Goal: Task Accomplishment & Management: Use online tool/utility

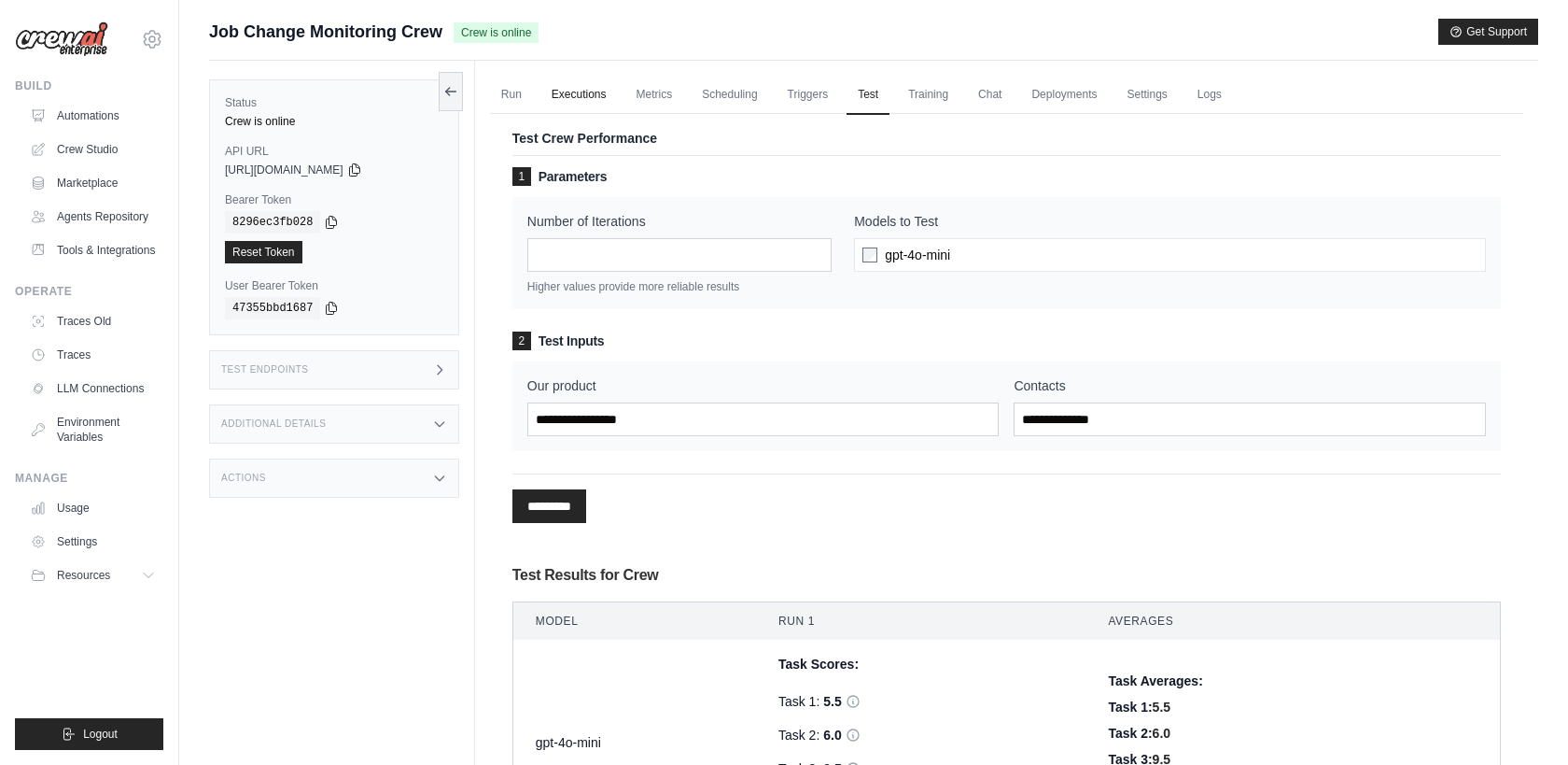
click at [602, 93] on link "Executions" at bounding box center [579, 95] width 78 height 39
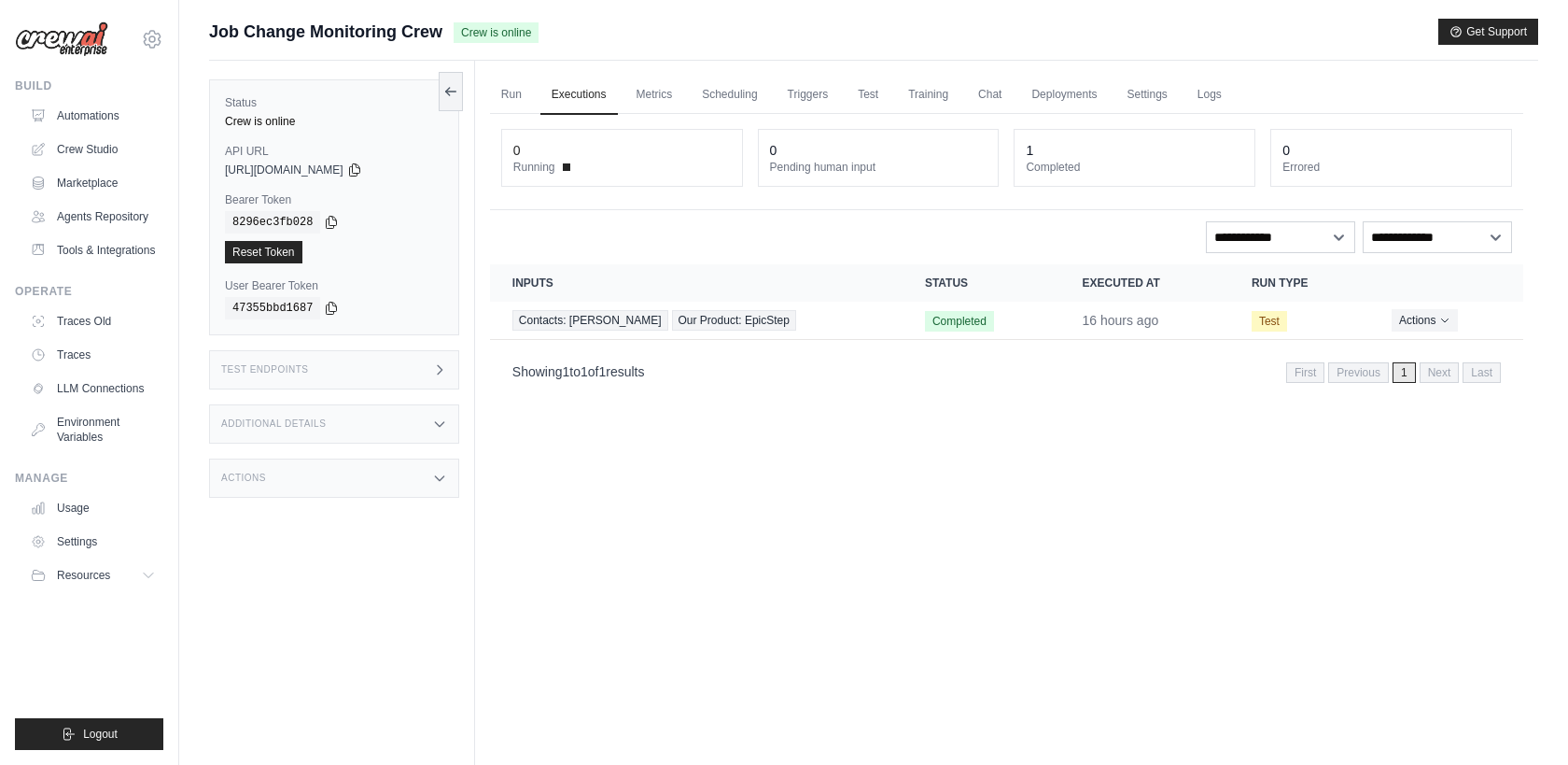
click at [1067, 165] on dt "Completed" at bounding box center [1135, 168] width 218 height 15
click at [1210, 92] on link "Logs" at bounding box center [1209, 95] width 46 height 39
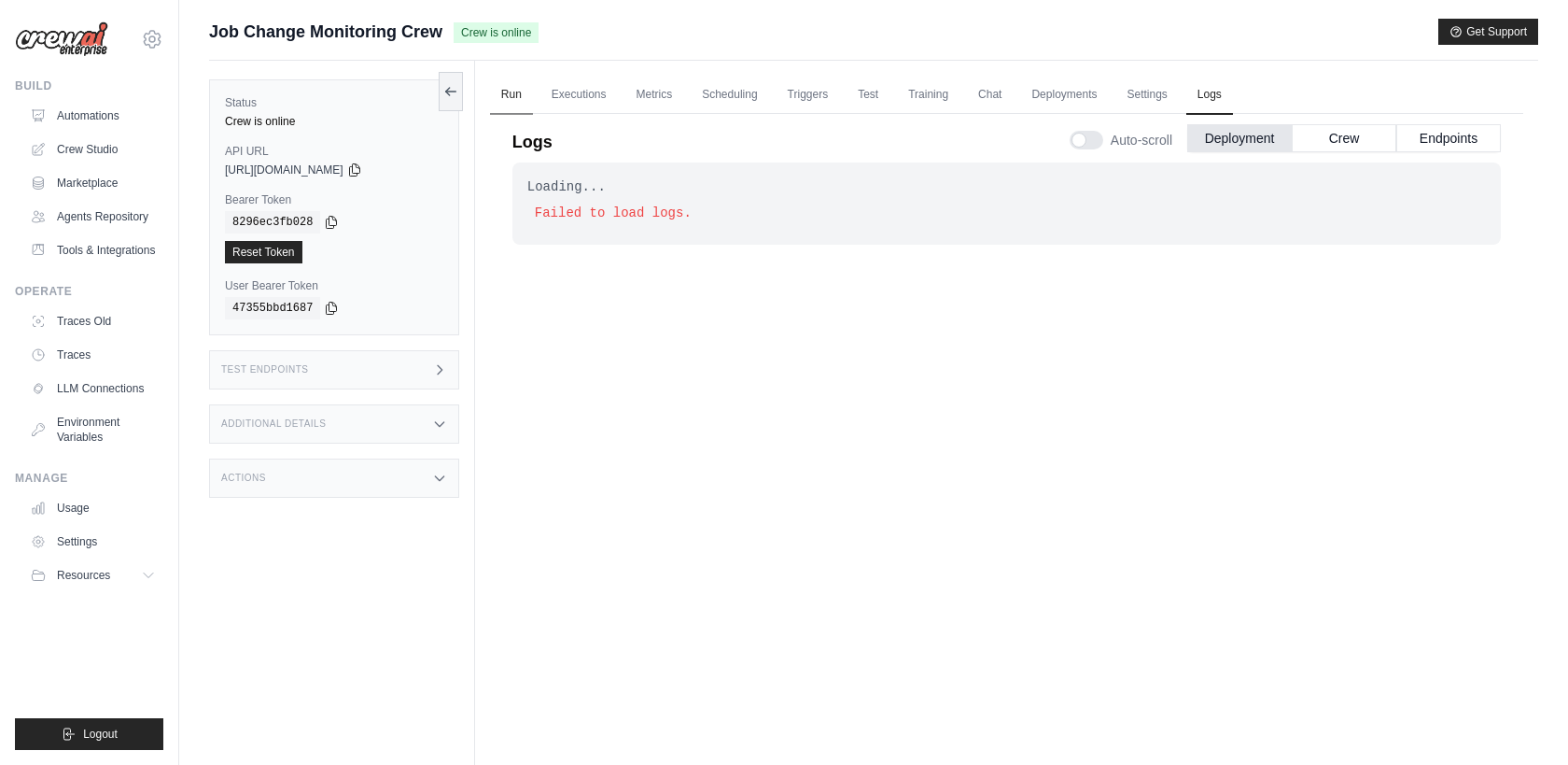
click at [509, 101] on link "Run" at bounding box center [511, 95] width 43 height 39
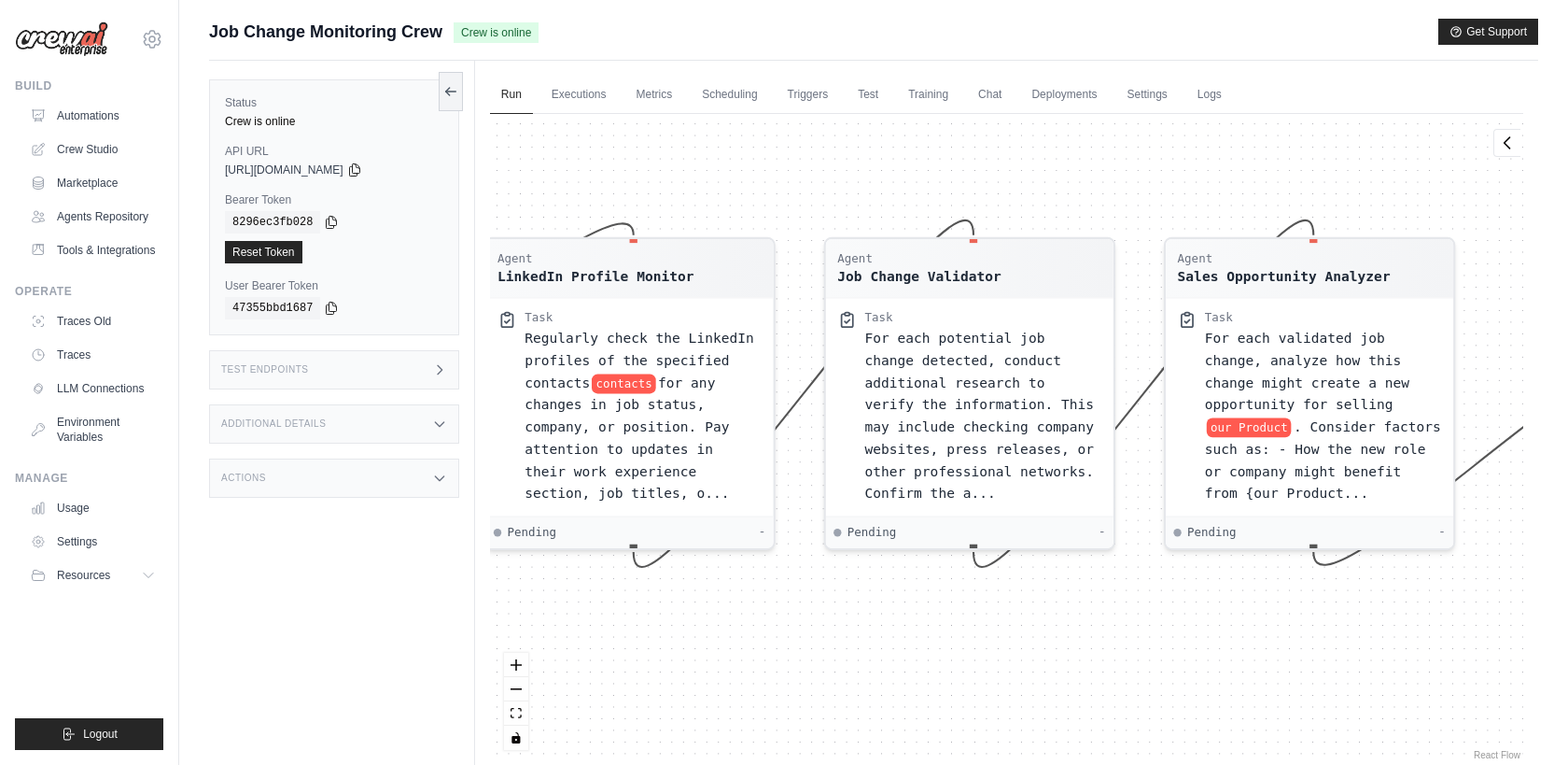
drag, startPoint x: 969, startPoint y: 572, endPoint x: 1332, endPoint y: 578, distance: 363.0
click at [1332, 578] on div "Agent LinkedIn Profile Monitor Task Regularly check the LinkedIn profiles of th…" at bounding box center [1007, 438] width 1033 height 649
click at [105, 123] on link "Automations" at bounding box center [95, 116] width 141 height 30
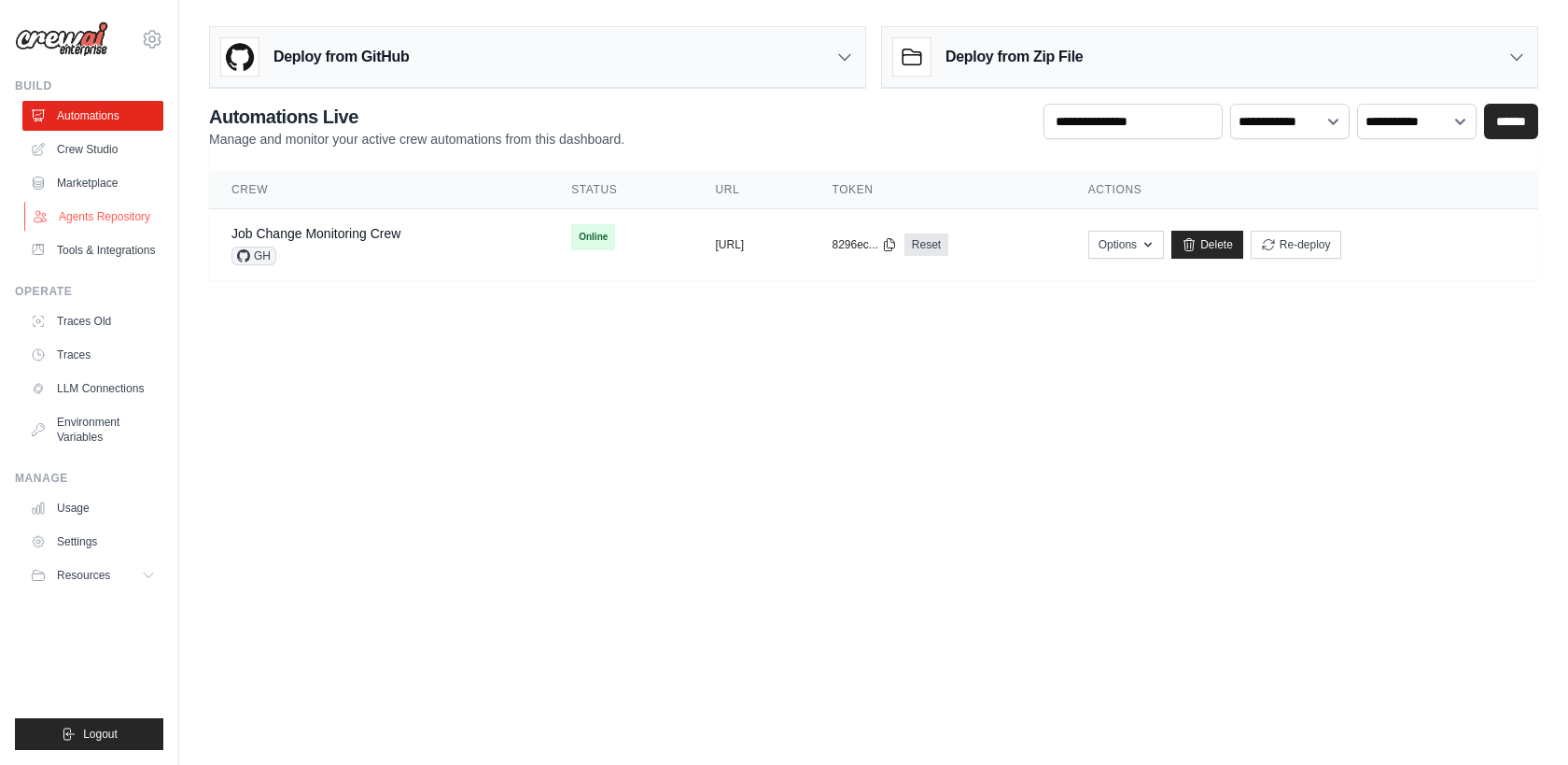
click at [134, 222] on link "Agents Repository" at bounding box center [95, 217] width 141 height 30
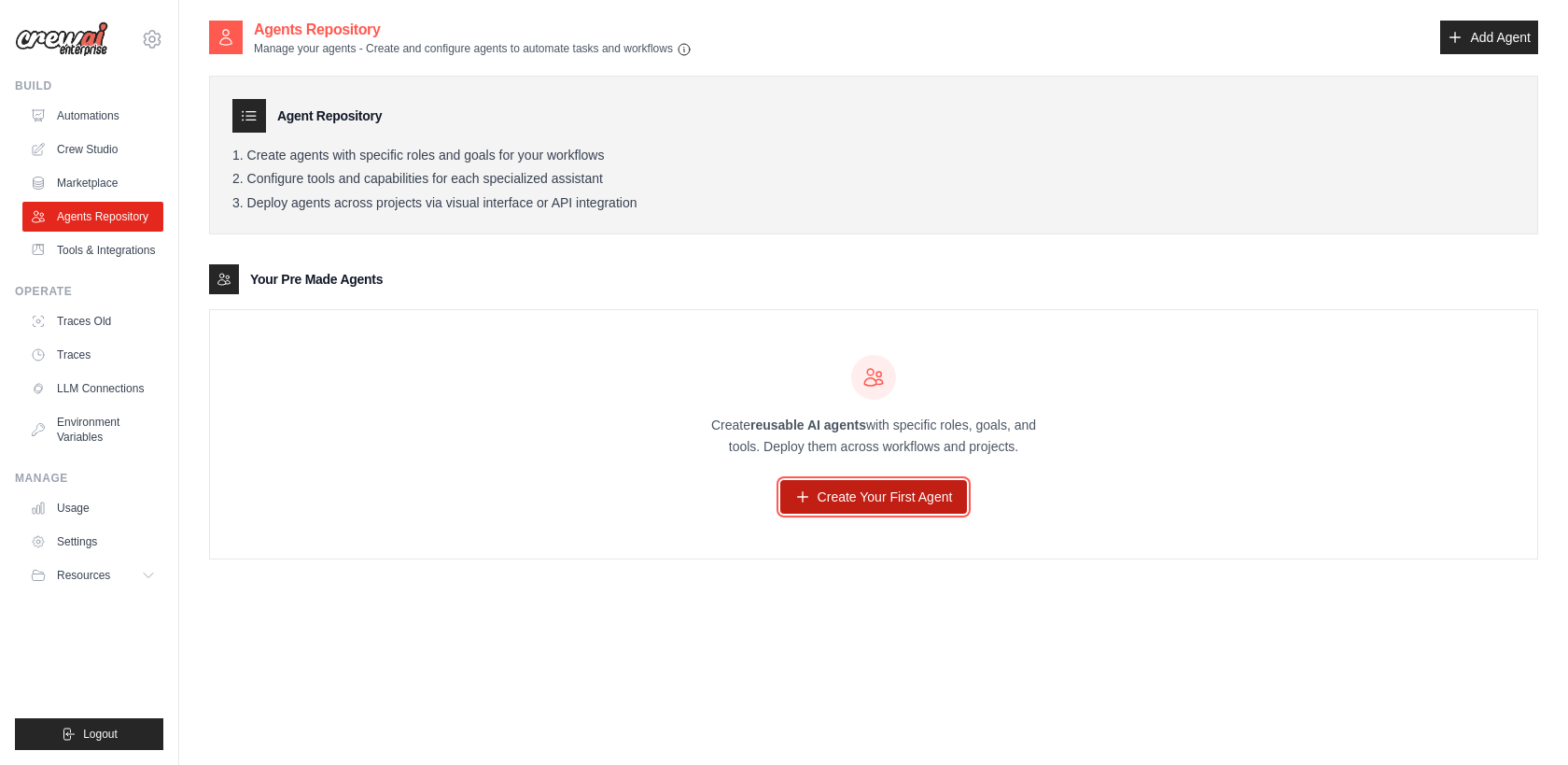
click at [837, 496] on link "Create Your First Agent" at bounding box center [874, 496] width 187 height 33
